Goal: Transaction & Acquisition: Book appointment/travel/reservation

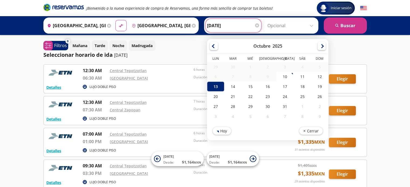
click at [232, 26] on input "[DATE]" at bounding box center [233, 25] width 53 height 13
click at [318, 74] on div "12" at bounding box center [319, 77] width 17 height 10
type input "[DATE]"
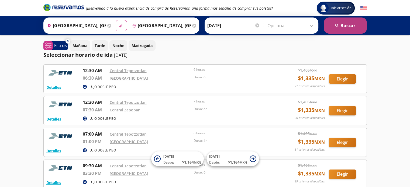
click at [357, 22] on button "search [GEOGRAPHIC_DATA]" at bounding box center [345, 26] width 43 height 16
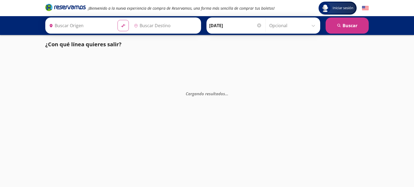
type input "[GEOGRAPHIC_DATA], [GEOGRAPHIC_DATA]"
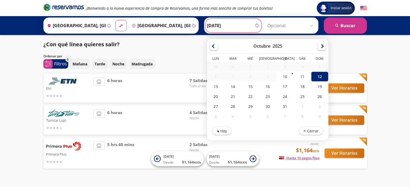
click at [237, 23] on input "[DATE]" at bounding box center [233, 25] width 53 height 13
click at [210, 89] on div "13" at bounding box center [215, 87] width 17 height 10
type input "[DATE]"
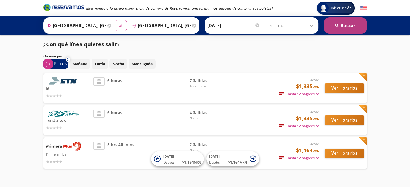
click at [355, 22] on button "search [GEOGRAPHIC_DATA]" at bounding box center [345, 26] width 43 height 16
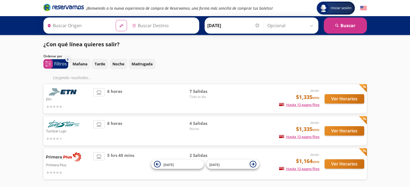
type input "[GEOGRAPHIC_DATA], [GEOGRAPHIC_DATA]"
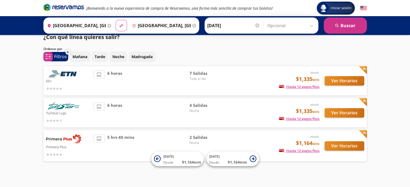
scroll to position [11, 0]
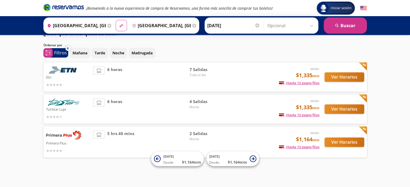
click at [68, 143] on p "Primera Plus" at bounding box center [68, 143] width 45 height 6
click at [337, 142] on button "Ver Horarios" at bounding box center [345, 142] width 40 height 9
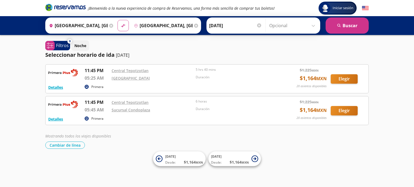
click at [110, 24] on icon at bounding box center [111, 26] width 4 height 4
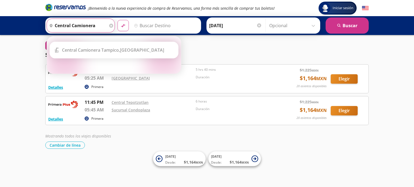
click at [101, 21] on input "central camionera" at bounding box center [77, 25] width 61 height 13
click at [118, 20] on button "material-symbols:compare-arrows-rounded" at bounding box center [123, 25] width 11 height 11
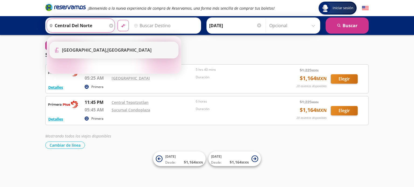
click at [111, 44] on li "Terminal Icon" at bounding box center [114, 50] width 128 height 16
type input "[GEOGRAPHIC_DATA], [GEOGRAPHIC_DATA]"
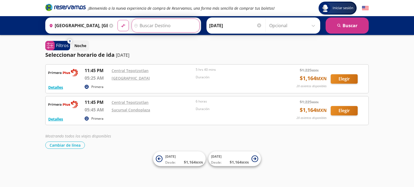
click at [171, 24] on input "Destino" at bounding box center [165, 25] width 66 height 13
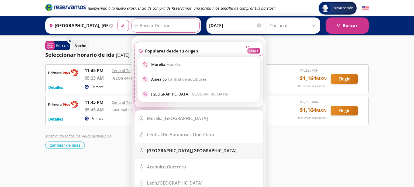
click at [179, 149] on div "[GEOGRAPHIC_DATA], [GEOGRAPHIC_DATA]" at bounding box center [191, 151] width 89 height 6
type input "[GEOGRAPHIC_DATA], [GEOGRAPHIC_DATA]"
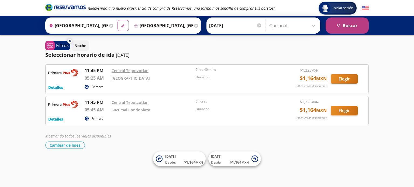
click at [337, 29] on button "search [GEOGRAPHIC_DATA]" at bounding box center [347, 26] width 43 height 16
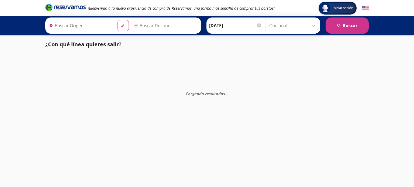
type input "[GEOGRAPHIC_DATA], [GEOGRAPHIC_DATA]"
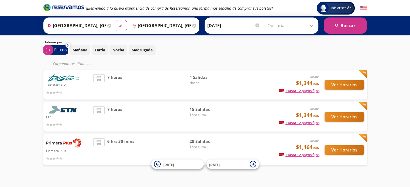
scroll to position [22, 0]
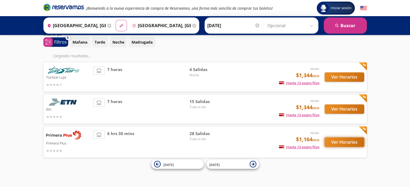
click at [350, 145] on button "Ver Horarios" at bounding box center [345, 142] width 40 height 9
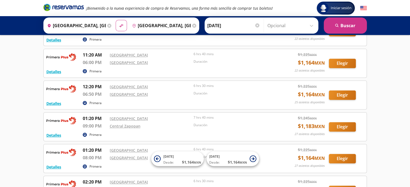
scroll to position [270, 0]
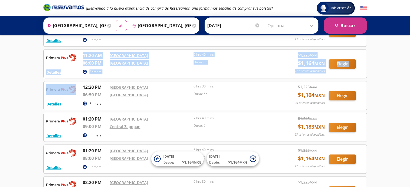
drag, startPoint x: 41, startPoint y: 78, endPoint x: 12, endPoint y: 79, distance: 28.9
click at [12, 79] on div "Iniciar sesión Iniciar sesión ¡Bienvenido a la nueva experiencia de compra de R…" at bounding box center [205, 104] width 410 height 749
